Goal: Find specific page/section

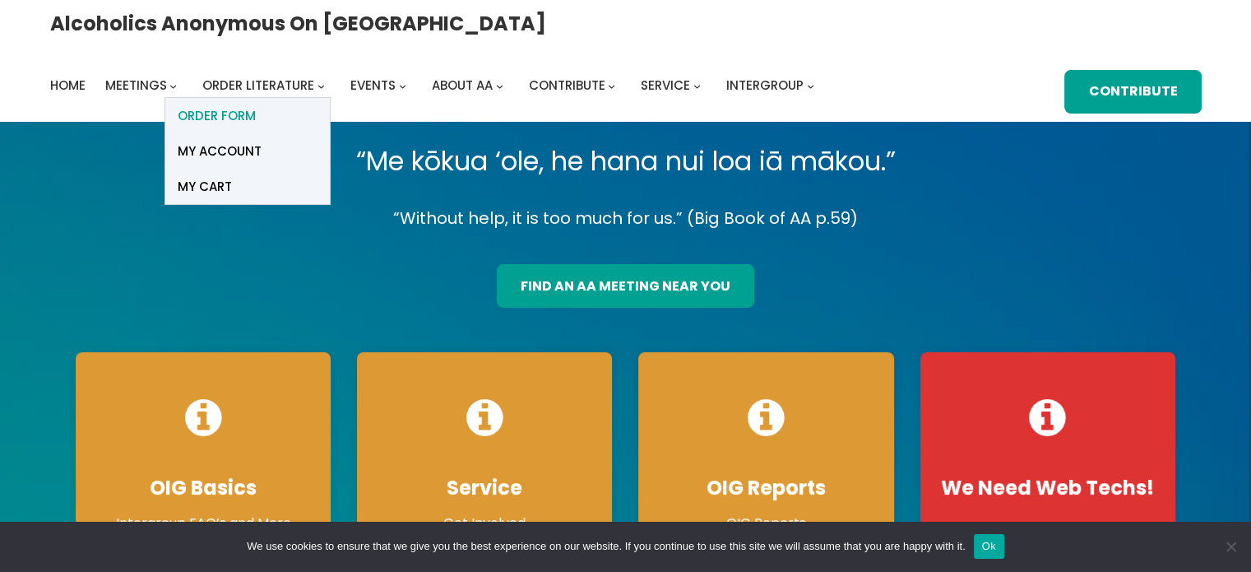
click at [256, 104] on span "ORDER FORM" at bounding box center [217, 115] width 78 height 23
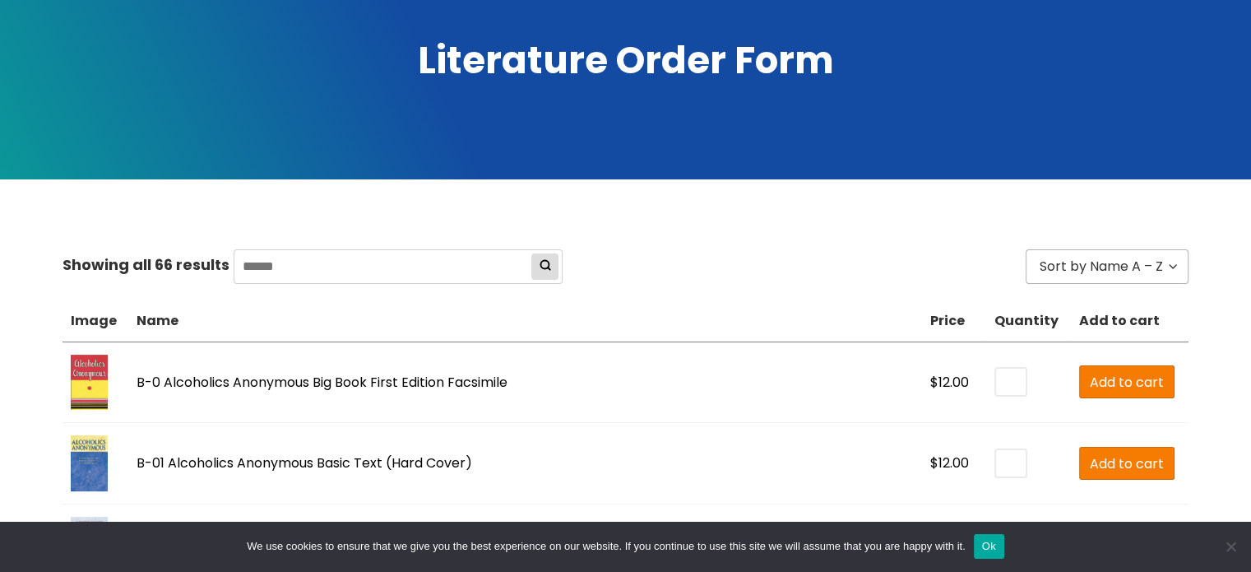
scroll to position [247, 0]
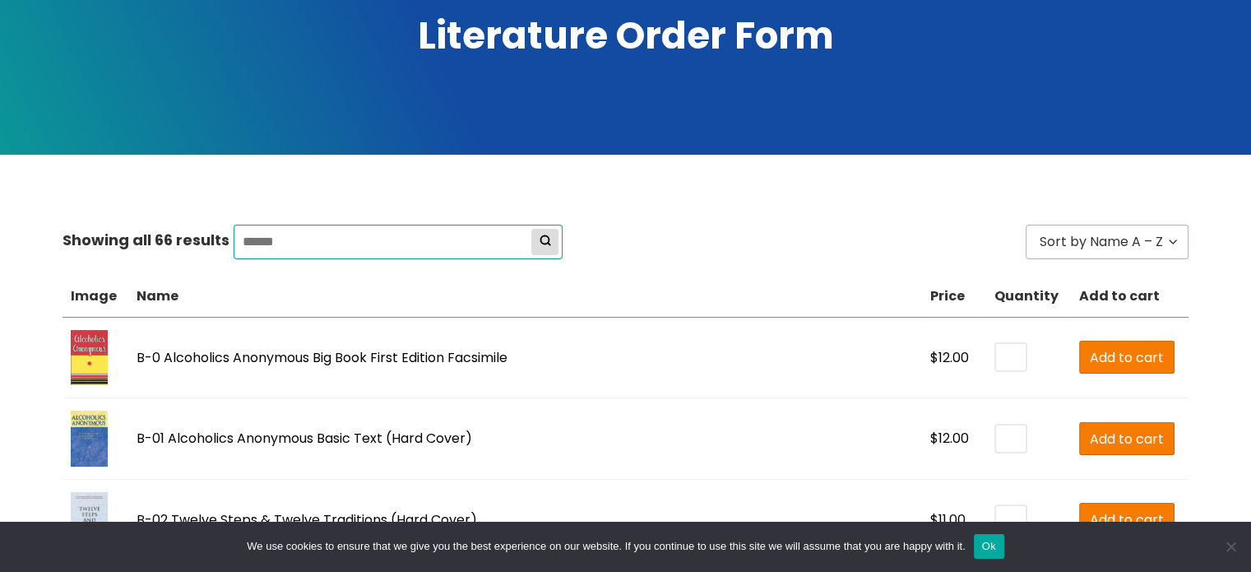
click at [269, 243] on input "search" at bounding box center [398, 242] width 329 height 35
click at [281, 233] on input "search" at bounding box center [398, 242] width 329 height 35
click at [281, 233] on input "*" at bounding box center [398, 242] width 329 height 35
type input "**********"
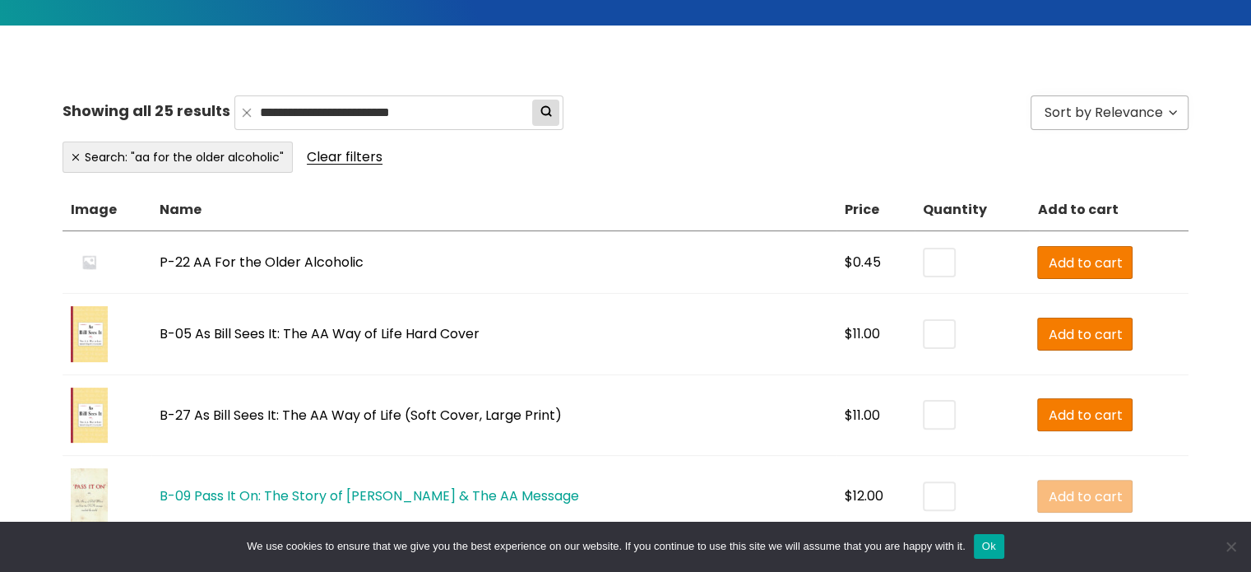
scroll to position [286, 0]
